Goal: Task Accomplishment & Management: Manage account settings

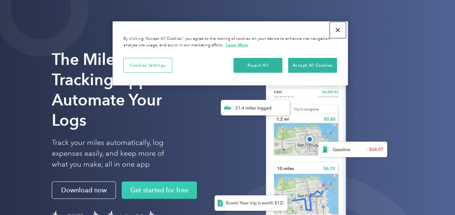
click at [337, 29] on button "Close" at bounding box center [338, 30] width 16 height 16
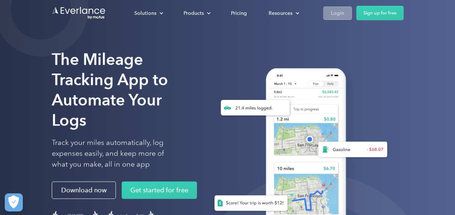
click at [340, 9] on div "Login" at bounding box center [337, 13] width 13 height 9
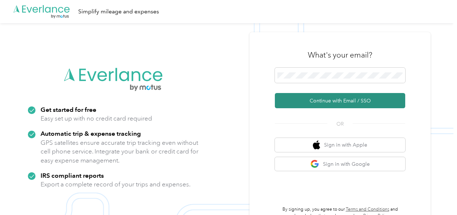
click at [301, 103] on button "Continue with Email / SSO" at bounding box center [340, 100] width 130 height 15
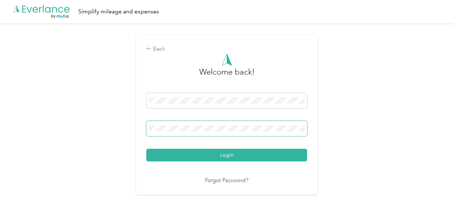
click at [146, 149] on button "Login" at bounding box center [226, 155] width 161 height 13
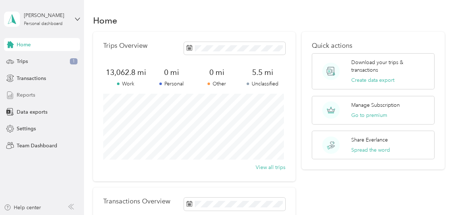
click at [22, 98] on span "Reports" at bounding box center [26, 95] width 18 height 8
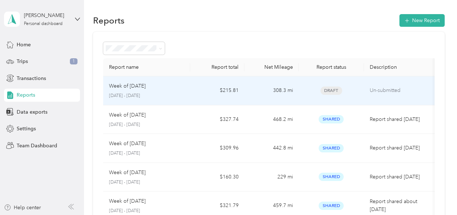
click at [159, 93] on p "[DATE] - [DATE]" at bounding box center [146, 96] width 75 height 7
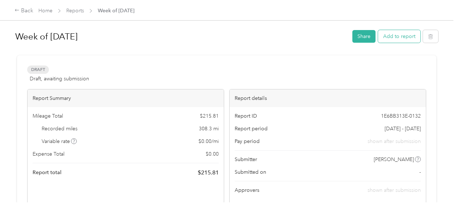
click at [384, 38] on button "Add to report" at bounding box center [399, 36] width 42 height 13
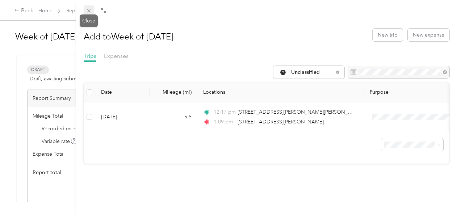
click at [89, 13] on icon at bounding box center [89, 11] width 6 height 6
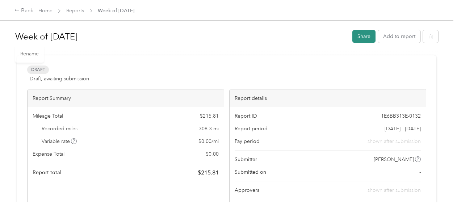
click at [357, 36] on button "Share" at bounding box center [363, 36] width 23 height 13
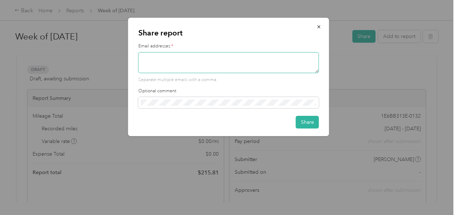
click at [240, 60] on textarea at bounding box center [228, 62] width 181 height 21
type textarea "R"
type textarea "rwong@trueworldfoods.com"
click at [297, 123] on button "Share" at bounding box center [307, 122] width 23 height 13
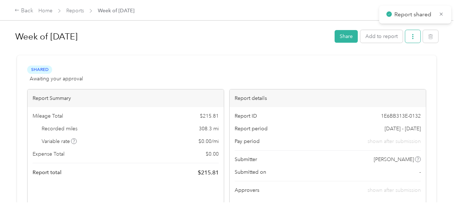
click at [411, 39] on button "button" at bounding box center [412, 36] width 15 height 13
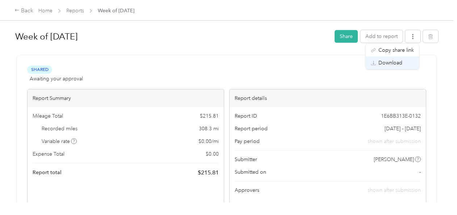
click at [401, 63] on span "Download" at bounding box center [390, 63] width 24 height 8
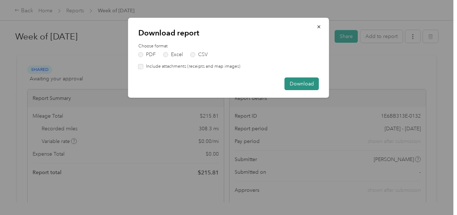
click at [307, 79] on button "Download" at bounding box center [302, 83] width 34 height 13
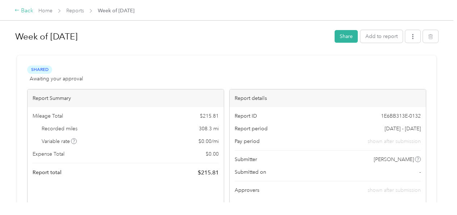
click at [27, 9] on div "Back" at bounding box center [23, 11] width 19 height 9
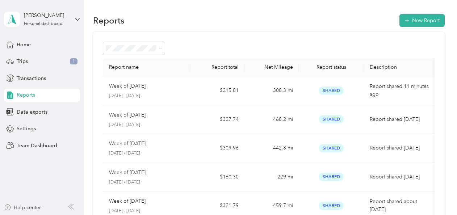
click at [63, 28] on div "Ricky Wong Personal dashboard" at bounding box center [42, 19] width 76 height 25
click at [64, 66] on div "Trips 1" at bounding box center [42, 61] width 76 height 13
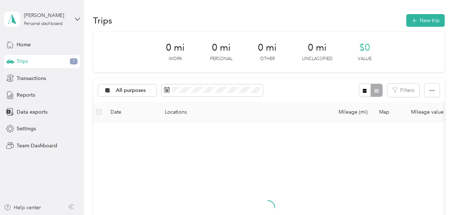
click at [168, 27] on div "Trips New trip" at bounding box center [269, 20] width 352 height 15
click at [67, 26] on div "Ricky Wong Personal dashboard" at bounding box center [36, 19] width 65 height 15
click at [69, 67] on div "You’re signed in as rwong@trueworldfoods.com Log out" at bounding box center [80, 50] width 152 height 41
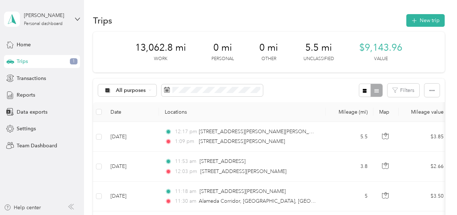
click at [82, 12] on aside "Ricky Wong Personal dashboard Home Trips 1 Transactions Reports Data exports Se…" at bounding box center [42, 107] width 84 height 215
click at [76, 14] on div "Ricky Wong Personal dashboard" at bounding box center [42, 19] width 76 height 25
click at [59, 53] on div "Log out" at bounding box center [80, 59] width 142 height 13
